Goal: Obtain resource: Obtain resource

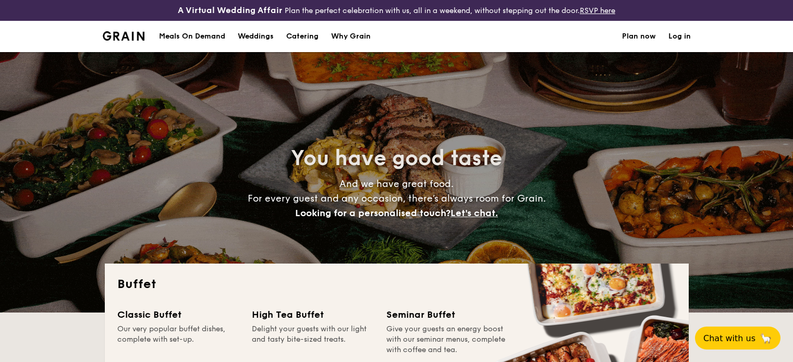
select select
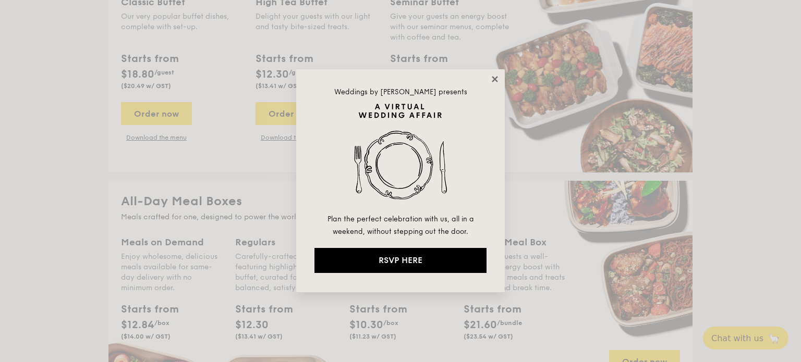
click at [496, 81] on icon at bounding box center [495, 79] width 6 height 6
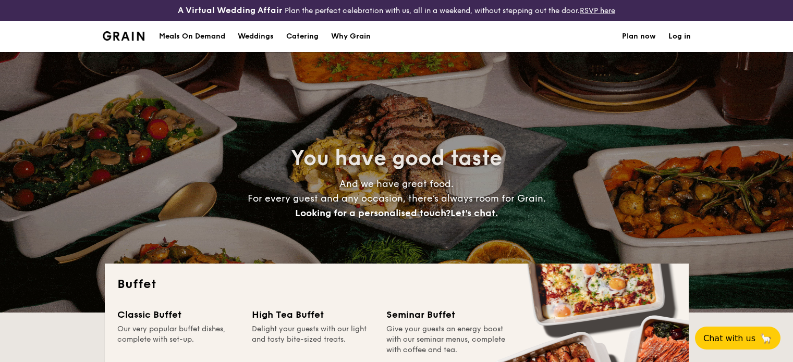
select select
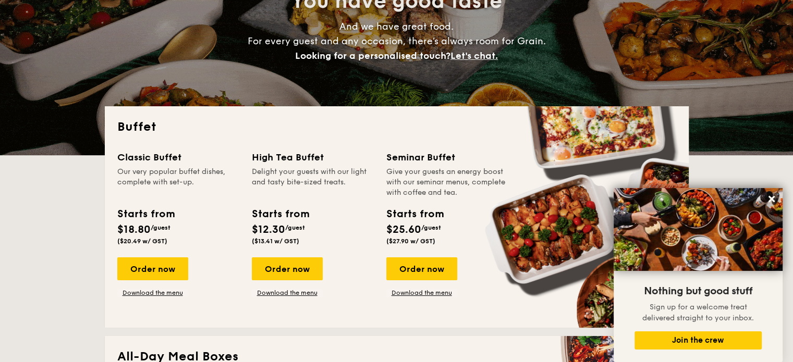
scroll to position [156, 0]
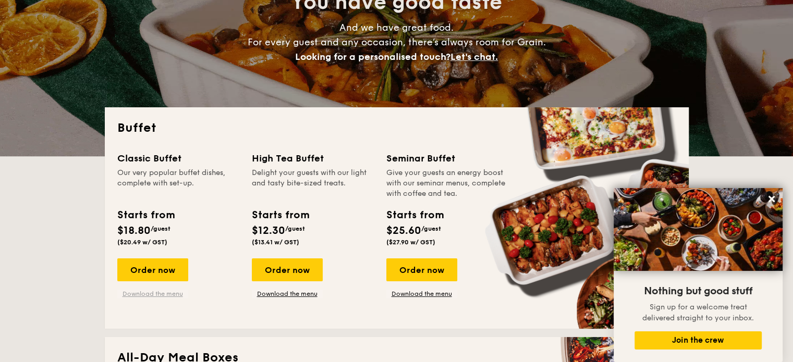
click at [149, 294] on link "Download the menu" at bounding box center [152, 294] width 71 height 8
